Goal: Transaction & Acquisition: Purchase product/service

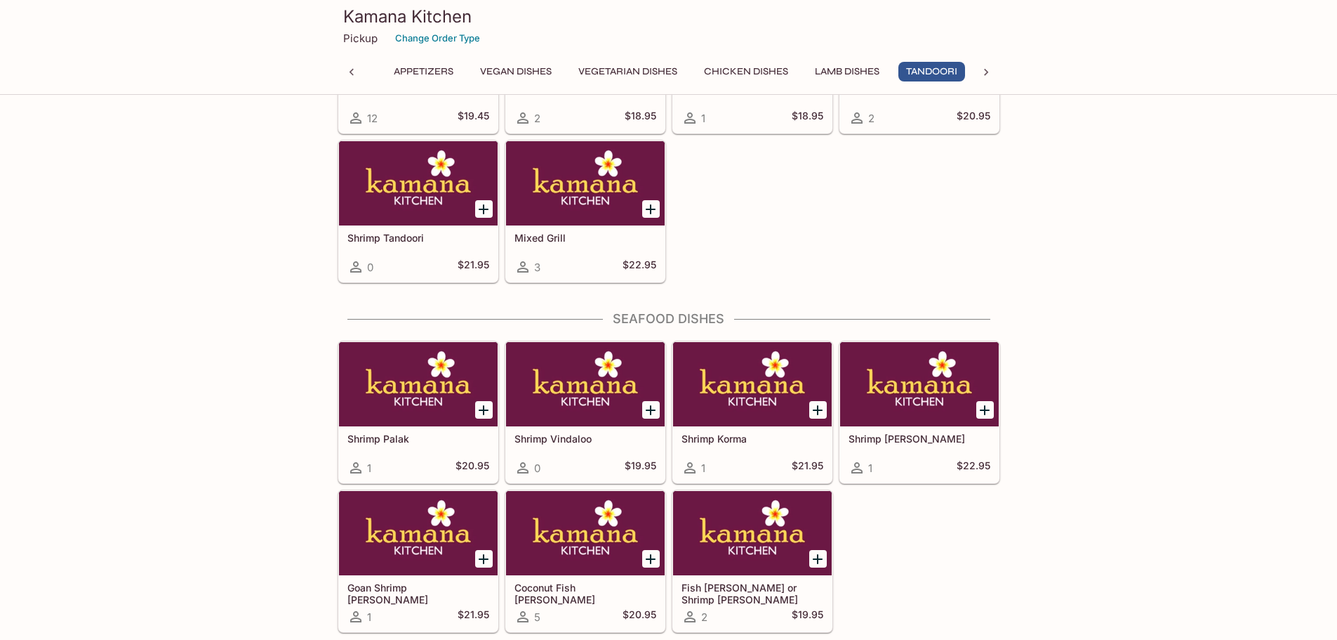
scroll to position [3370, 0]
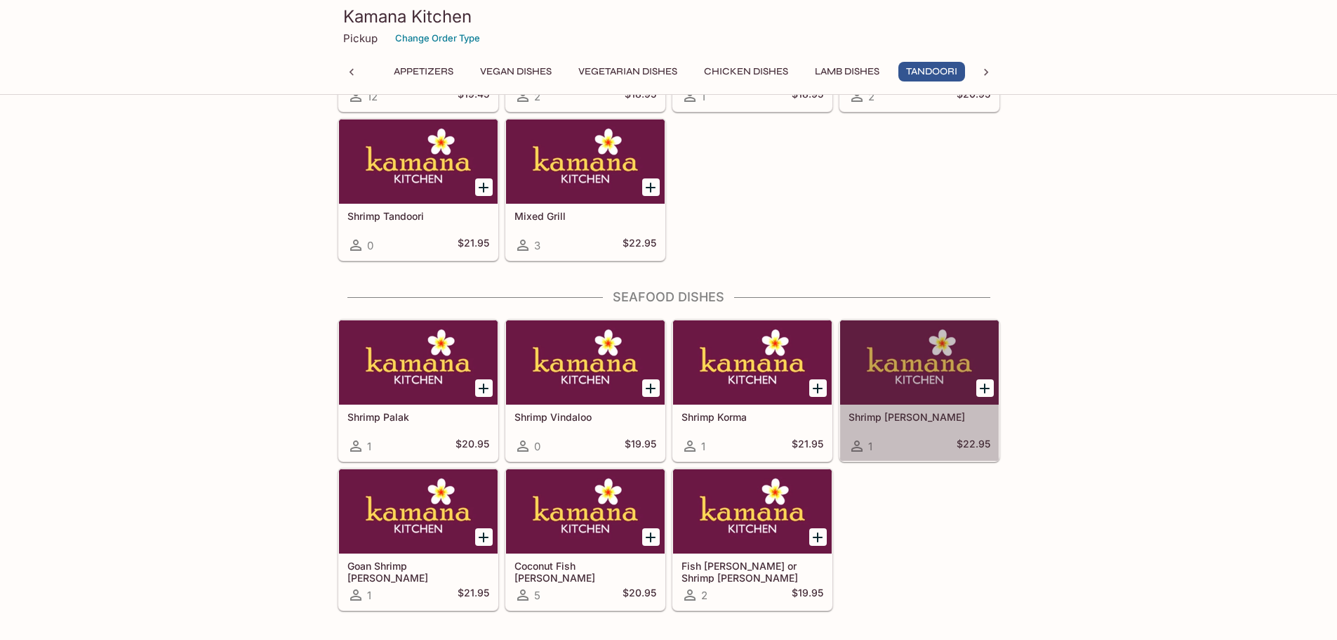
click at [895, 378] on div at bounding box center [919, 362] width 159 height 84
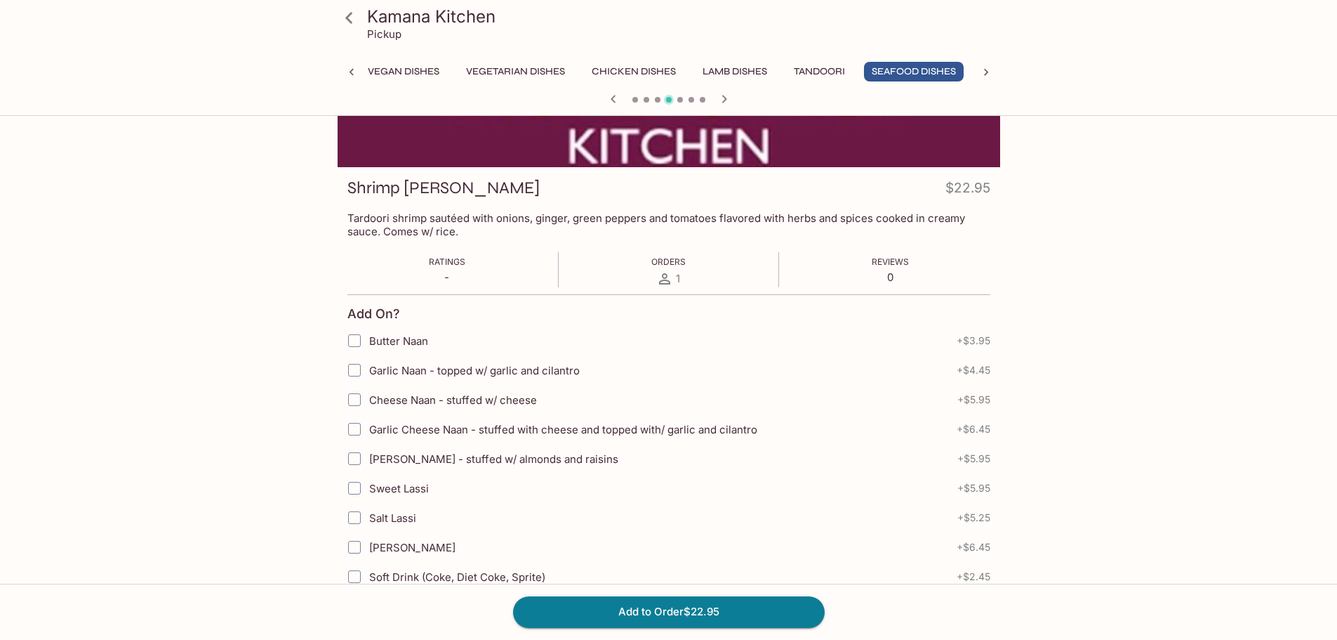
scroll to position [211, 0]
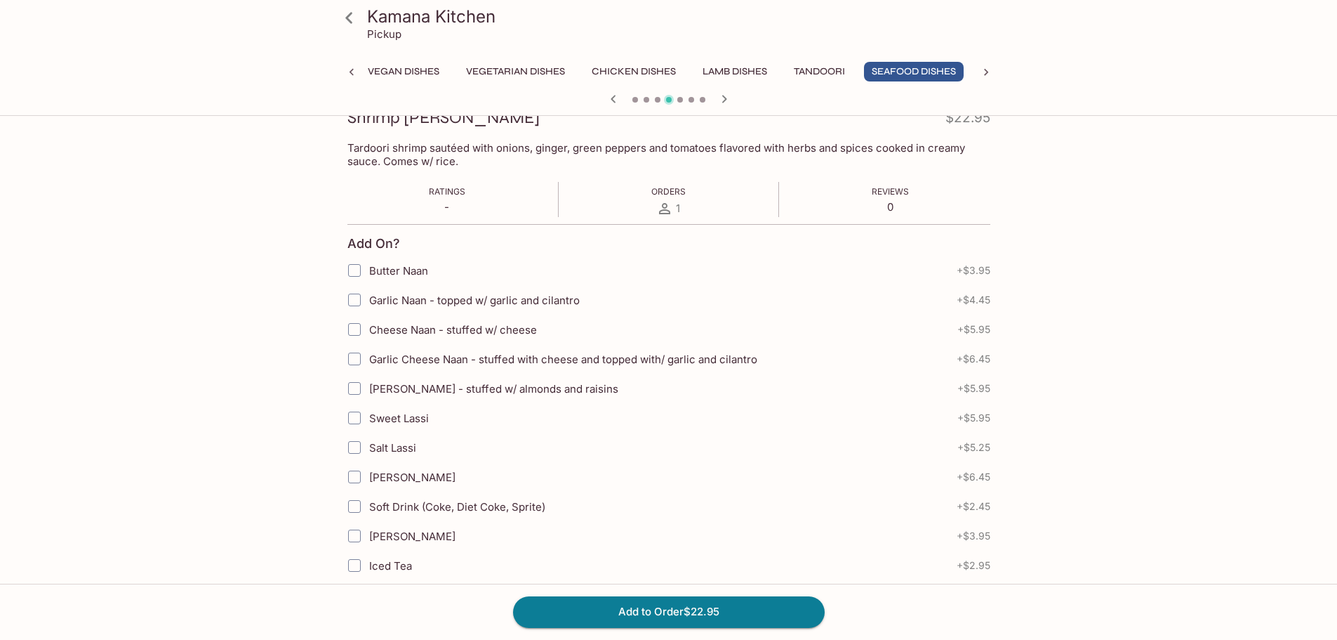
click at [355, 302] on input "Garlic Naan - topped w/ garlic and cilantro" at bounding box center [355, 300] width 28 height 28
checkbox input "true"
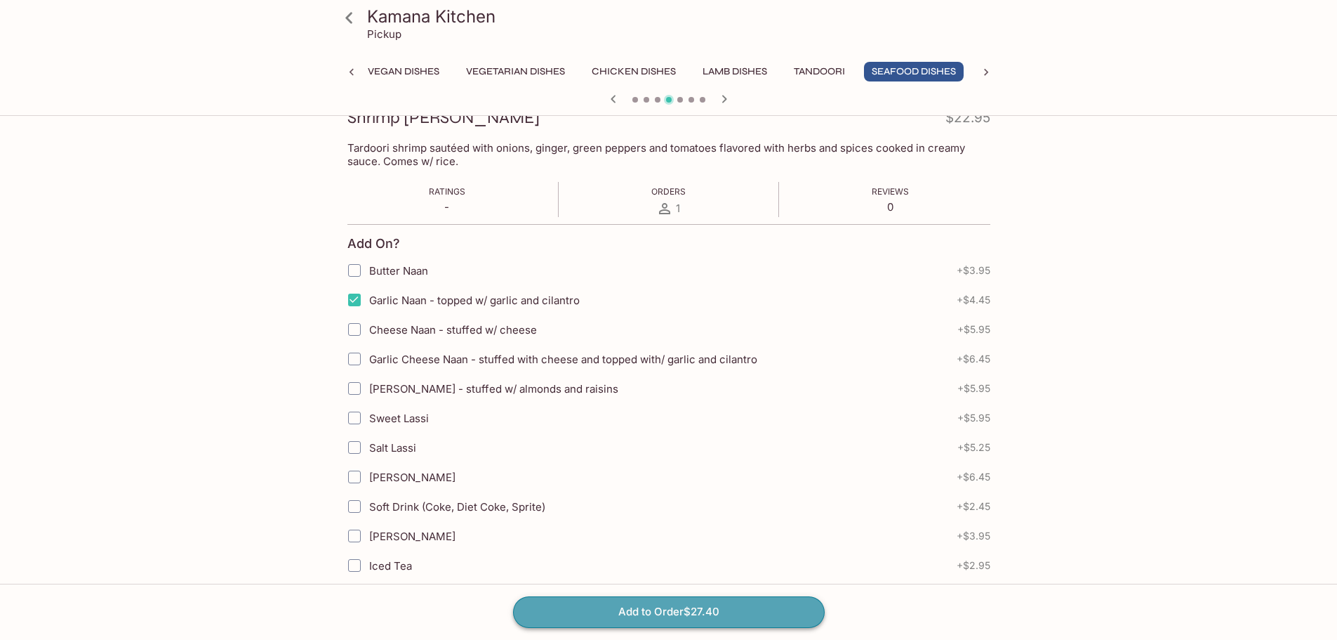
click at [756, 604] on button "Add to Order $27.40" at bounding box center [669, 611] width 312 height 31
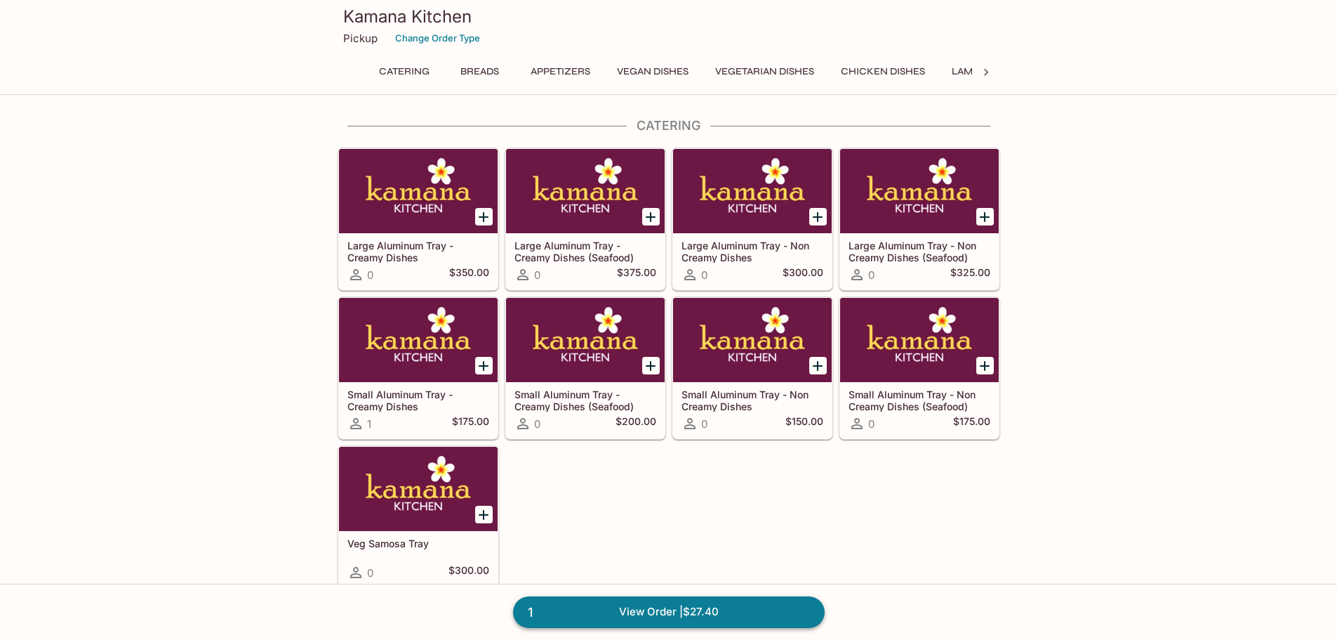
click at [646, 611] on link "1 View Order | $27.40" at bounding box center [669, 611] width 312 height 31
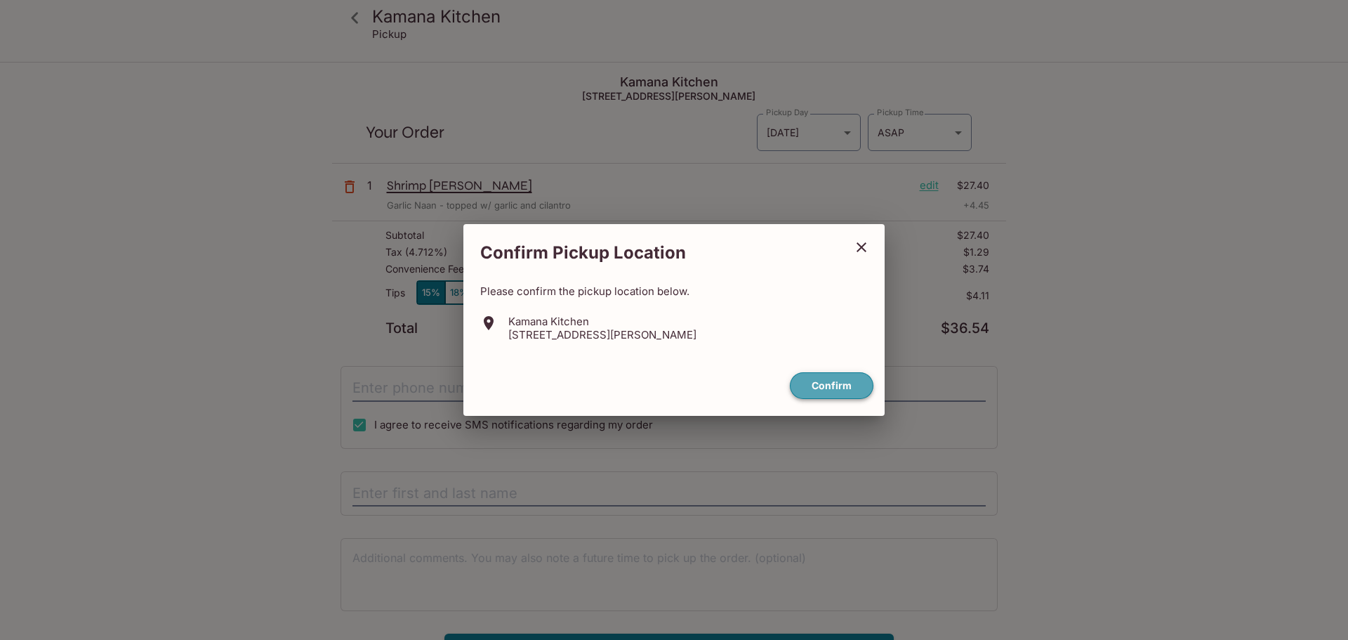
click at [843, 390] on button "Confirm" at bounding box center [832, 385] width 84 height 27
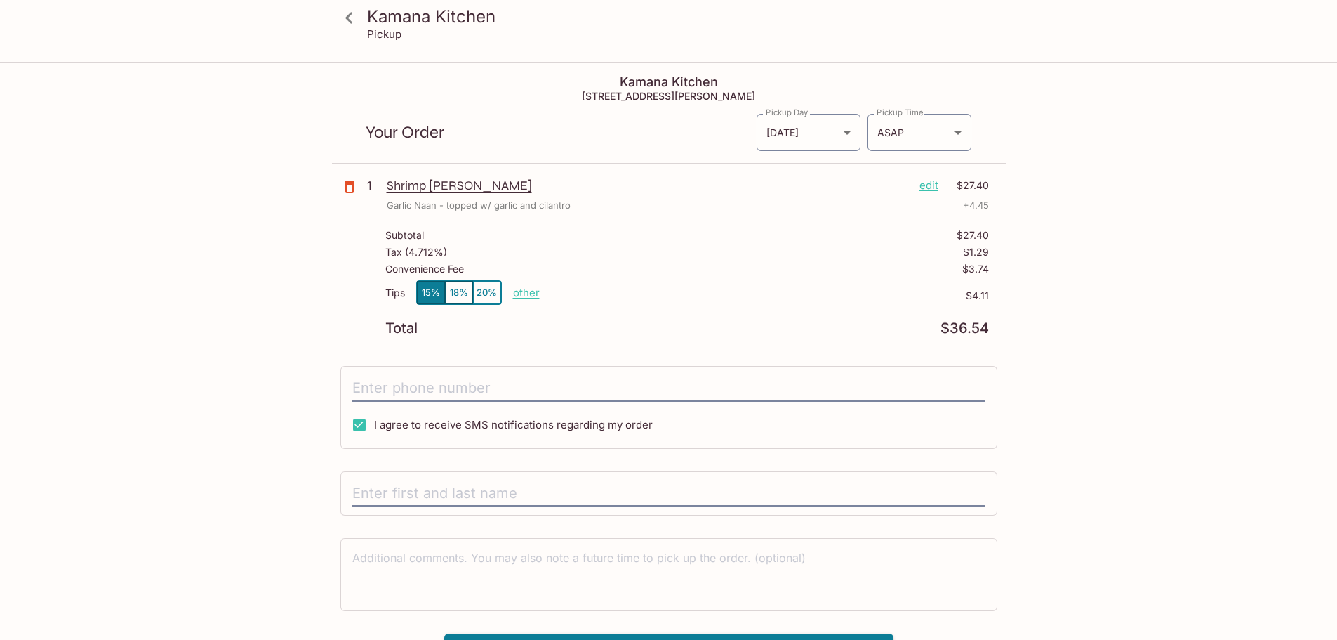
click at [524, 294] on p "other" at bounding box center [526, 292] width 27 height 13
drag, startPoint x: 602, startPoint y: 293, endPoint x: 655, endPoint y: 295, distance: 53.4
click at [655, 295] on div "Tips 15% 18% 20% Done 4.11 $4.11" at bounding box center [687, 300] width 604 height 41
type input "3.00"
click at [1125, 448] on div "Kamana Kitchen Pickup Kamana Kitchen [STREET_ADDRESS][PERSON_NAME] Your Order P…" at bounding box center [668, 383] width 1337 height 640
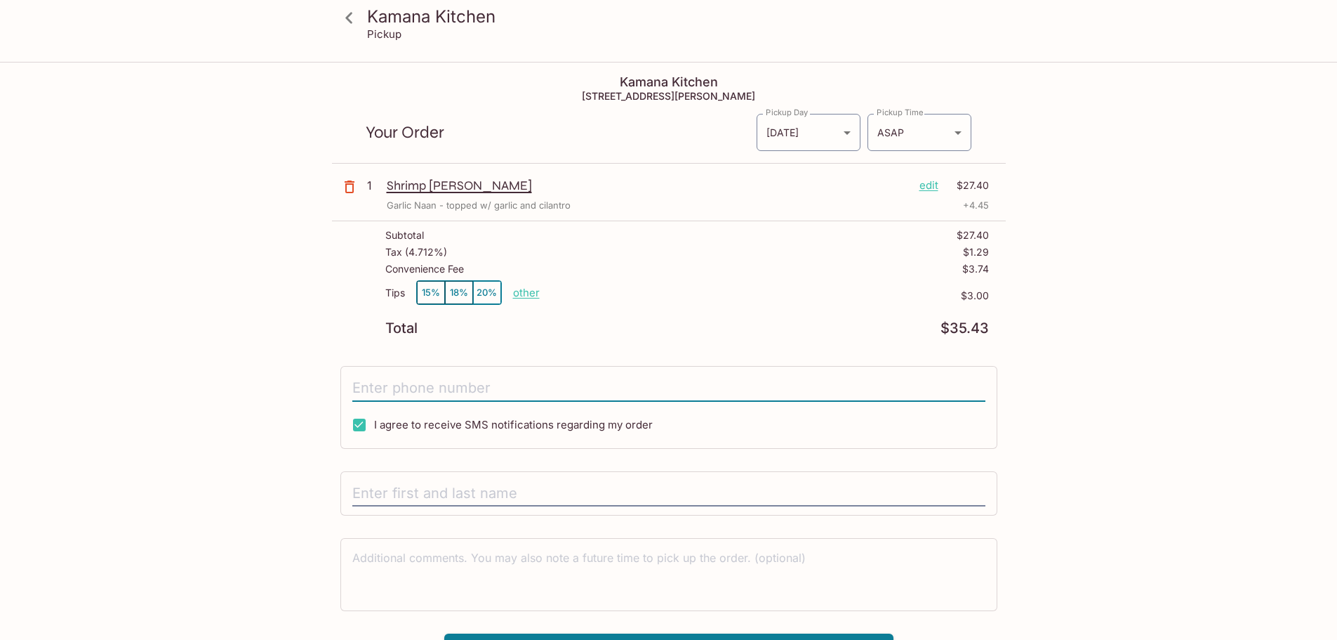
click at [495, 386] on input "tel" at bounding box center [668, 388] width 633 height 27
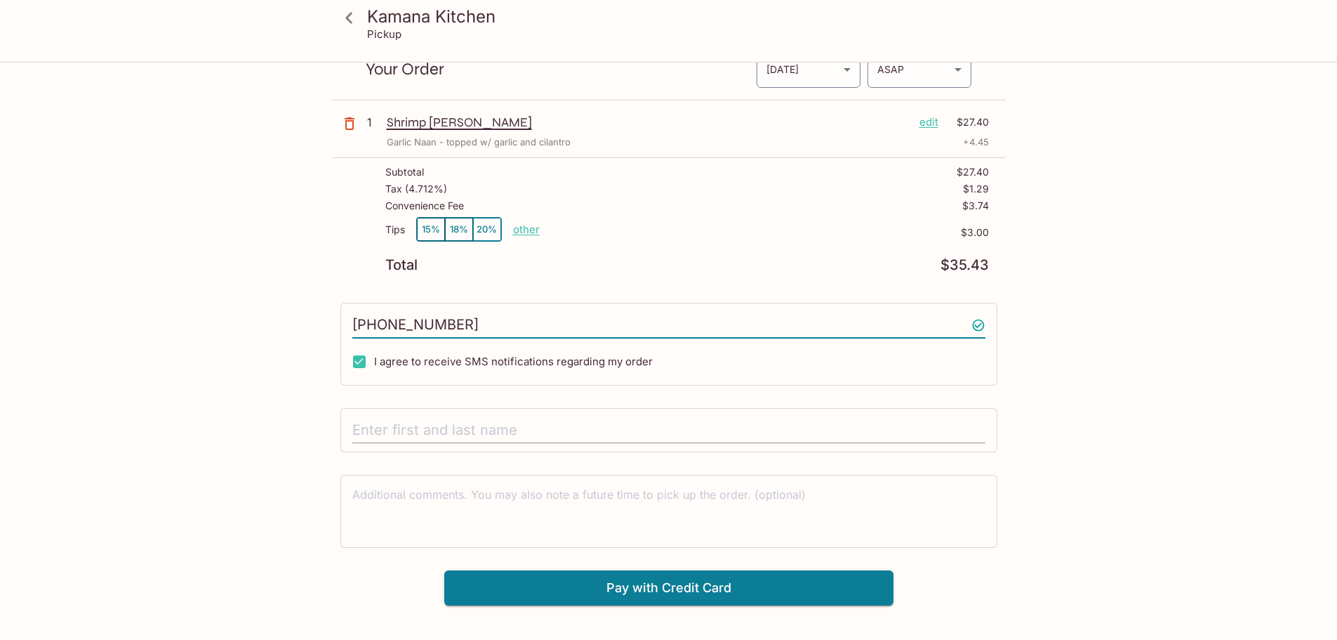
type input "[PHONE_NUMBER]"
click at [404, 425] on input "text" at bounding box center [668, 430] width 633 height 27
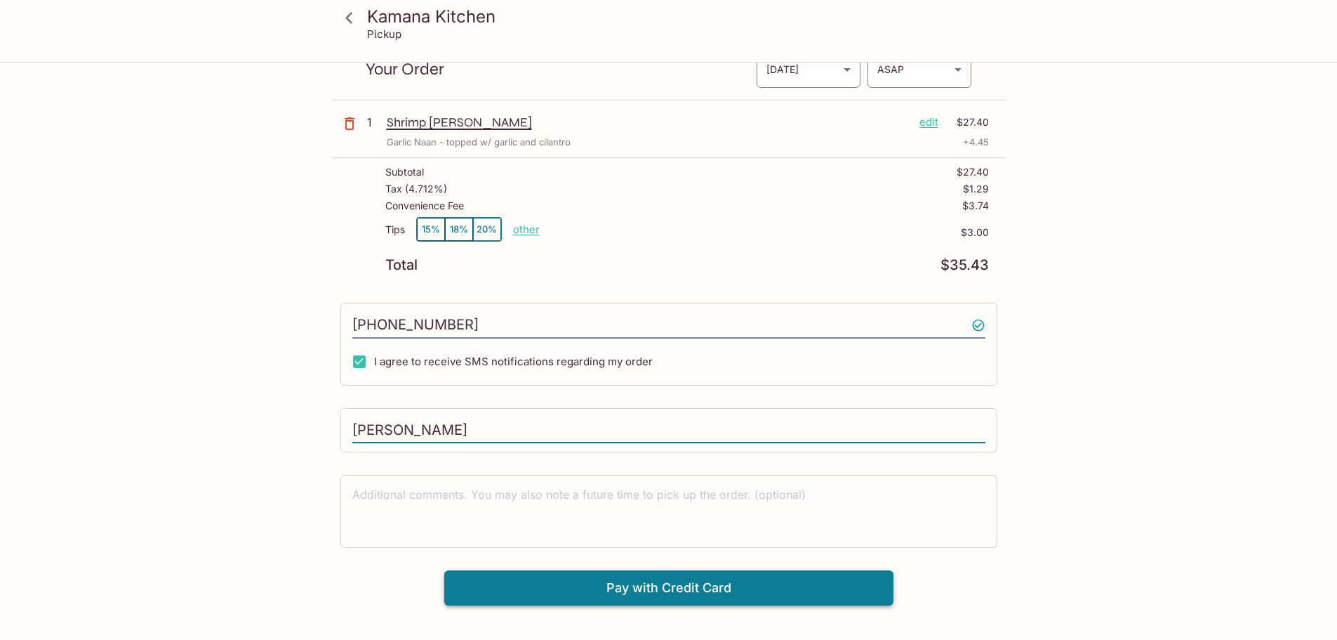
type input "[PERSON_NAME]"
click at [862, 595] on button "Pay with Credit Card" at bounding box center [668, 587] width 449 height 35
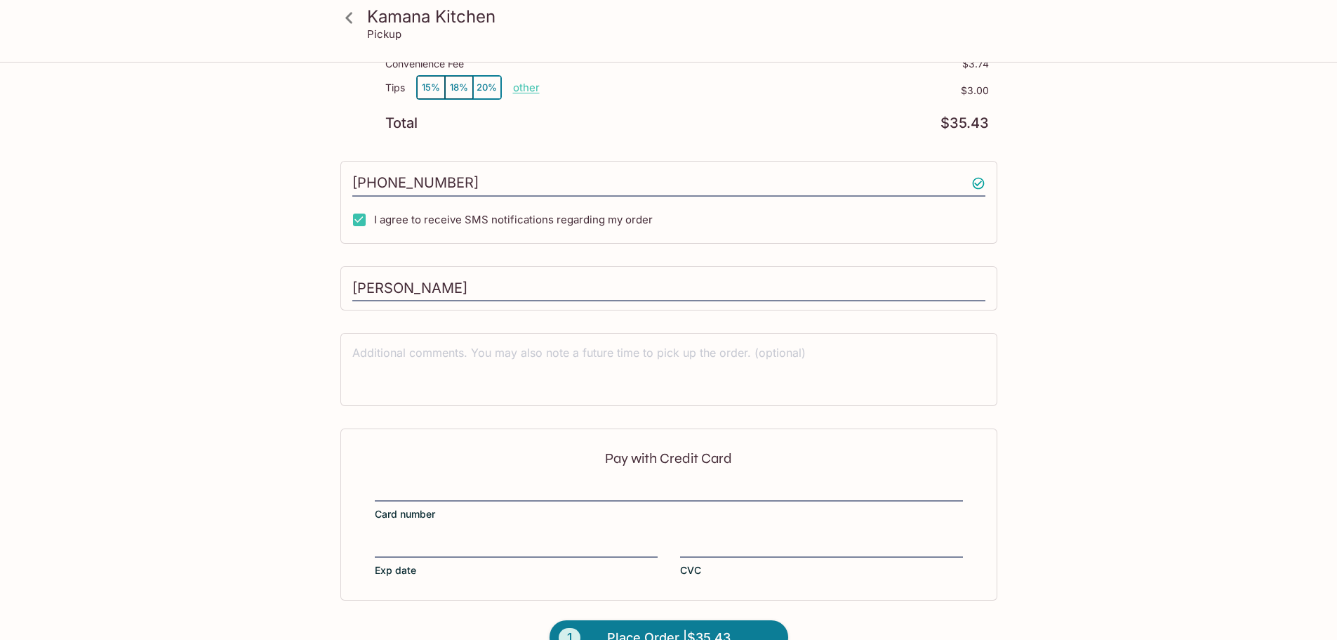
scroll to position [239, 0]
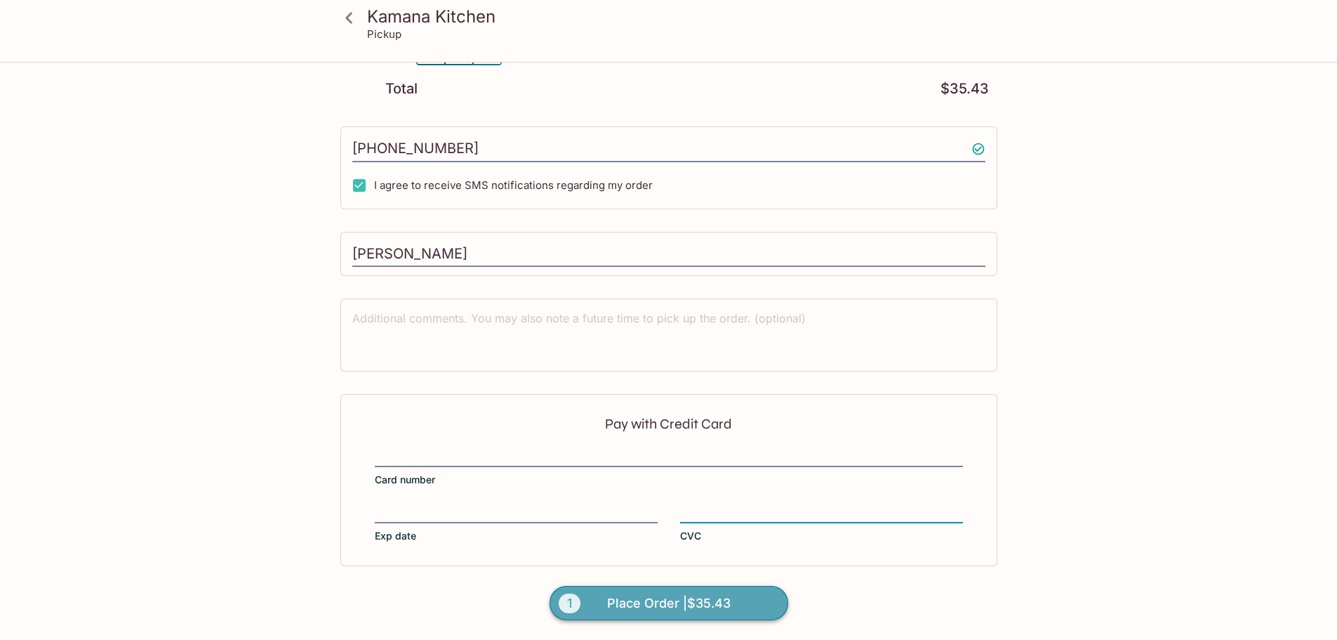
click at [626, 607] on span "Place Order | $35.43" at bounding box center [669, 603] width 124 height 22
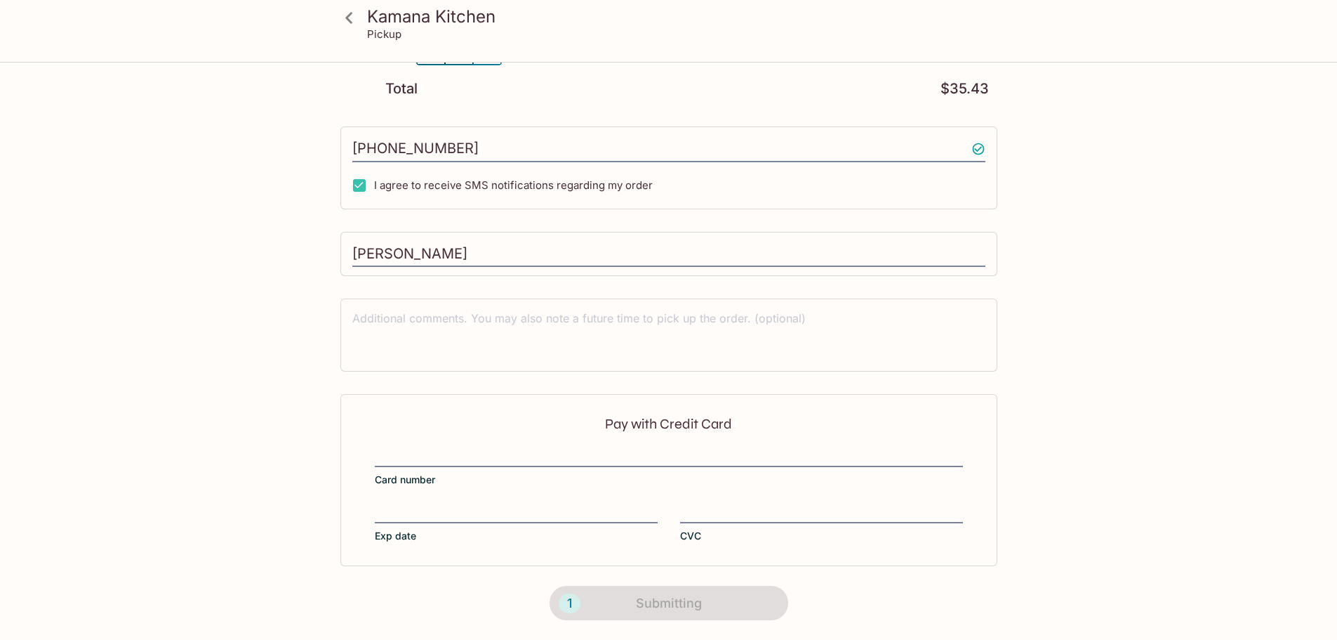
scroll to position [176, 0]
